Goal: Task Accomplishment & Management: Use online tool/utility

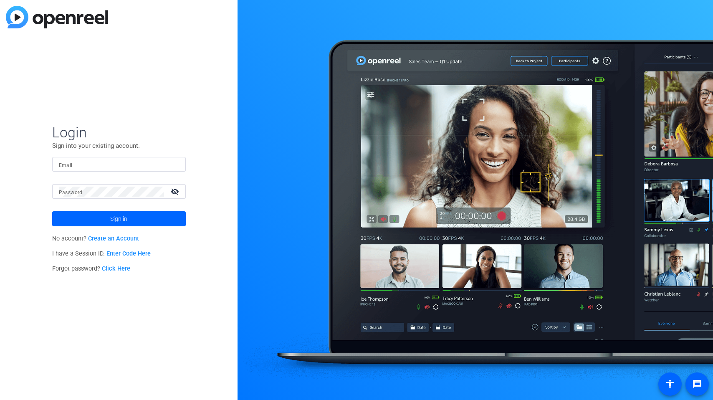
click at [130, 149] on p "Sign into your existing account." at bounding box center [119, 145] width 134 height 9
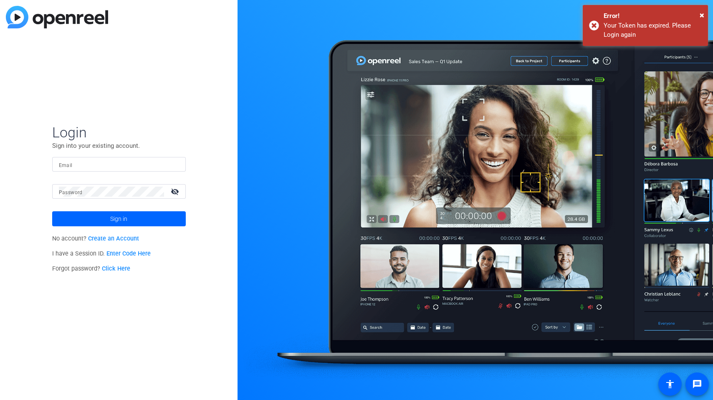
click at [135, 160] on input "Email" at bounding box center [119, 165] width 120 height 10
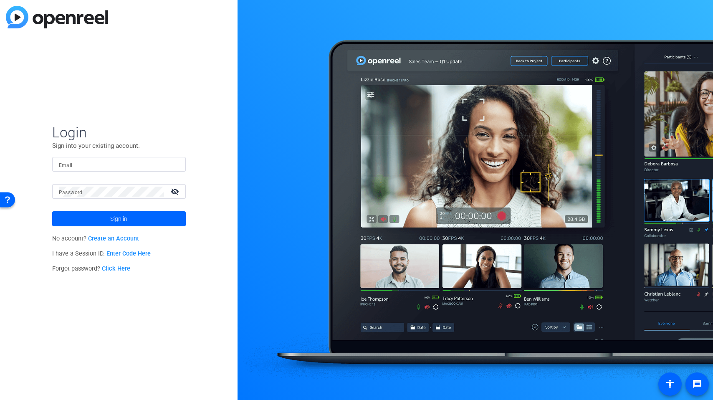
type input "[PERSON_NAME][EMAIL_ADDRESS][DOMAIN_NAME]"
click at [142, 210] on span at bounding box center [119, 219] width 134 height 20
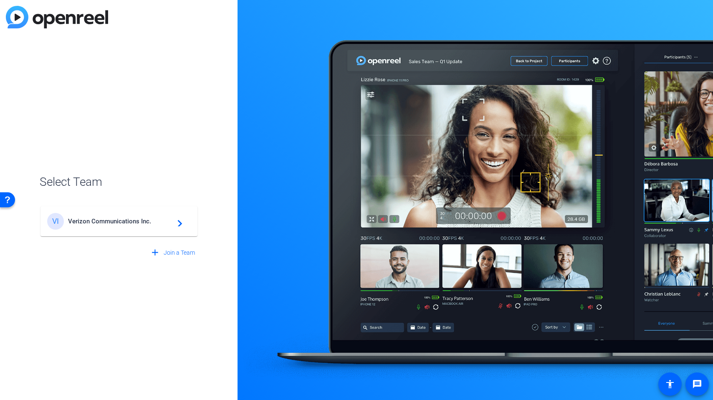
click at [157, 221] on span "Verizon Communications Inc." at bounding box center [120, 222] width 104 height 8
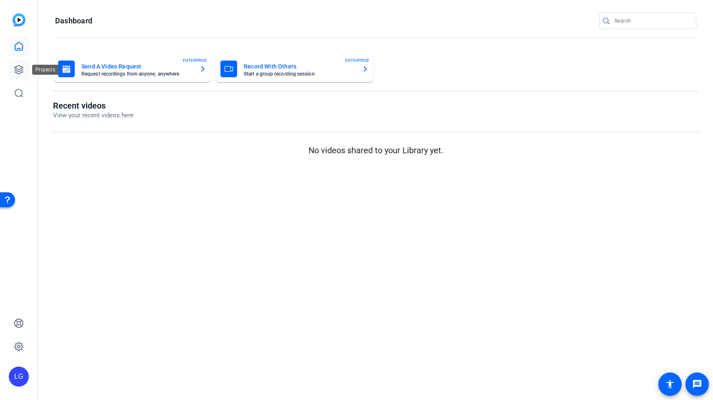
click at [25, 65] on link at bounding box center [19, 70] width 20 height 20
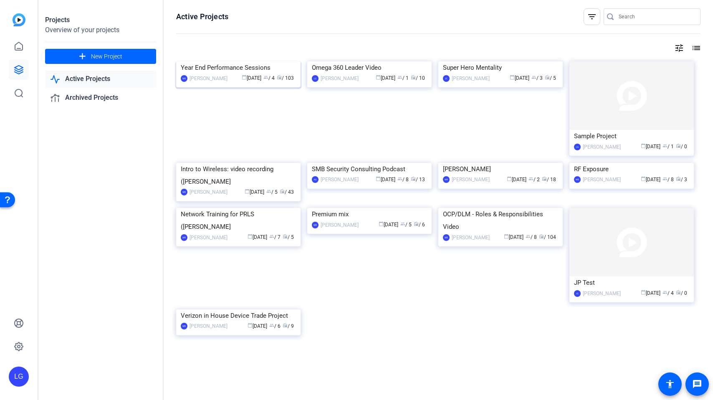
click at [216, 61] on img at bounding box center [238, 61] width 124 height 0
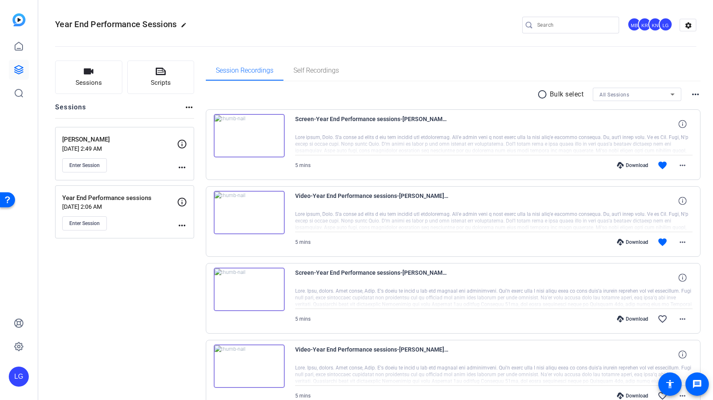
click at [144, 216] on div "Enter Session" at bounding box center [119, 223] width 115 height 14
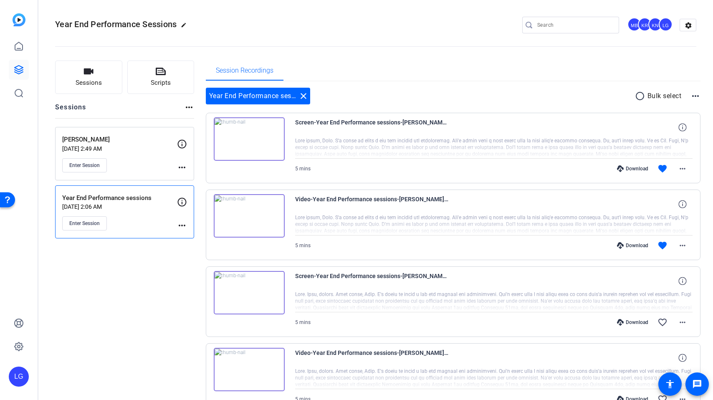
click at [144, 216] on div "Enter Session" at bounding box center [119, 223] width 115 height 14
click at [100, 223] on span "Enter Session" at bounding box center [84, 223] width 30 height 7
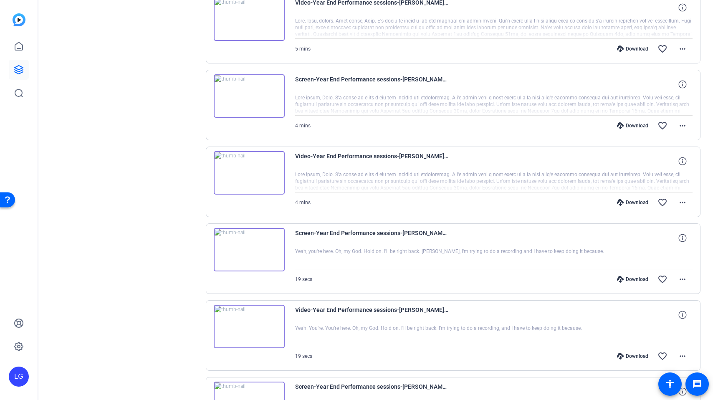
scroll to position [527, 0]
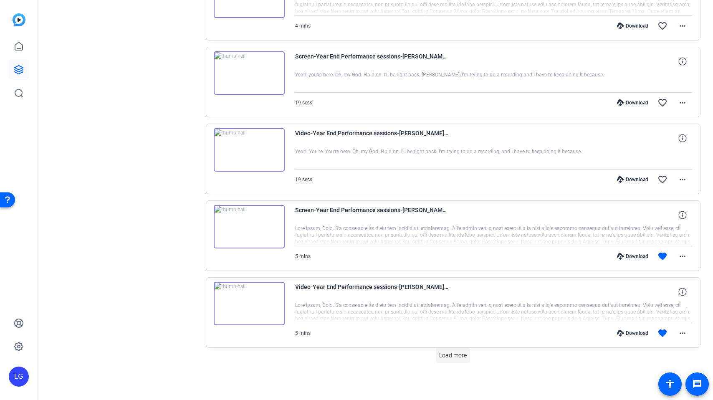
click at [460, 347] on span at bounding box center [453, 355] width 34 height 20
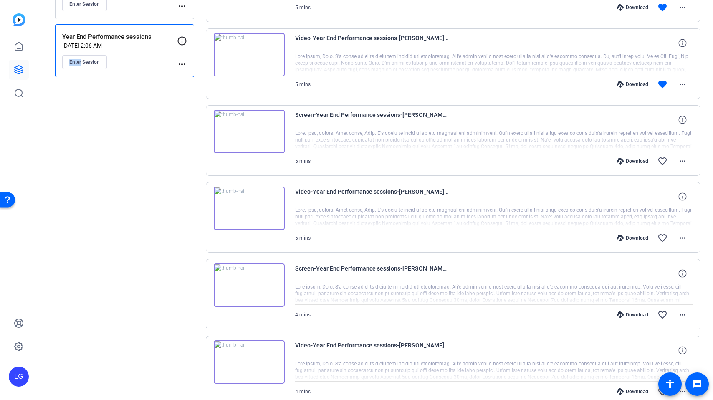
scroll to position [0, 0]
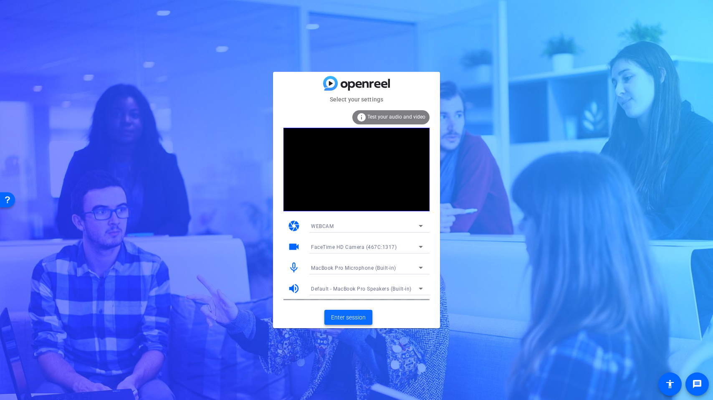
click at [362, 322] on span at bounding box center [349, 317] width 48 height 20
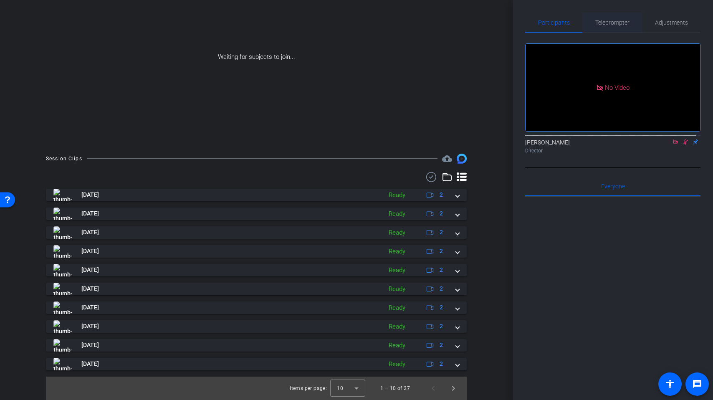
click at [630, 25] on div "Teleprompter" at bounding box center [613, 23] width 60 height 20
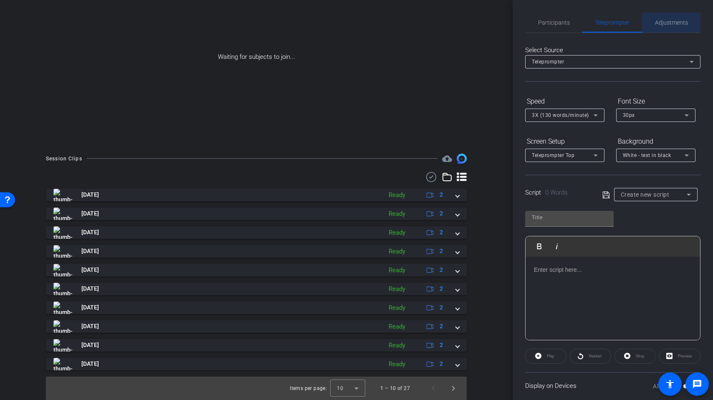
click at [670, 26] on span "Adjustments" at bounding box center [671, 23] width 33 height 20
